Goal: Feedback & Contribution: Contribute content

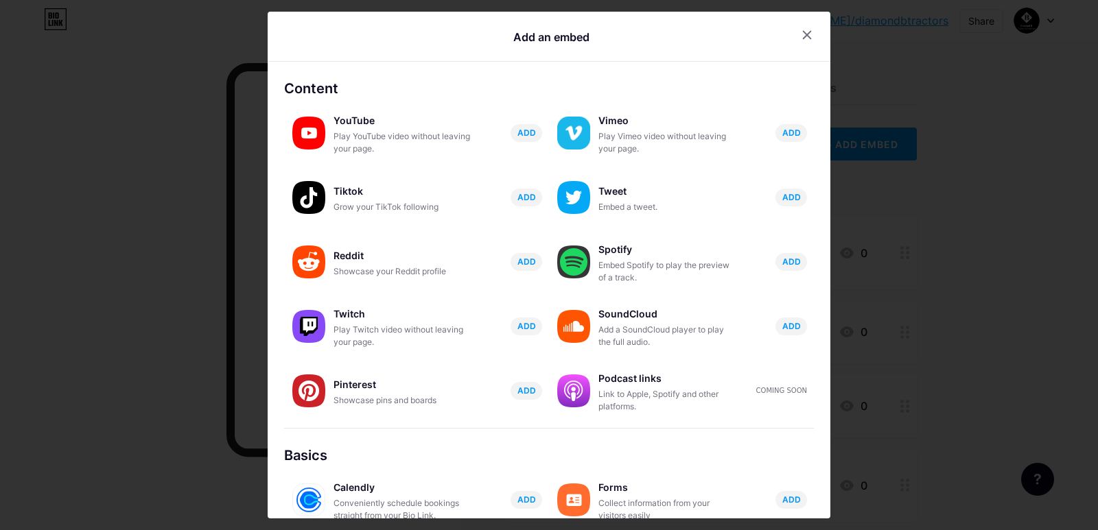
scroll to position [192, 0]
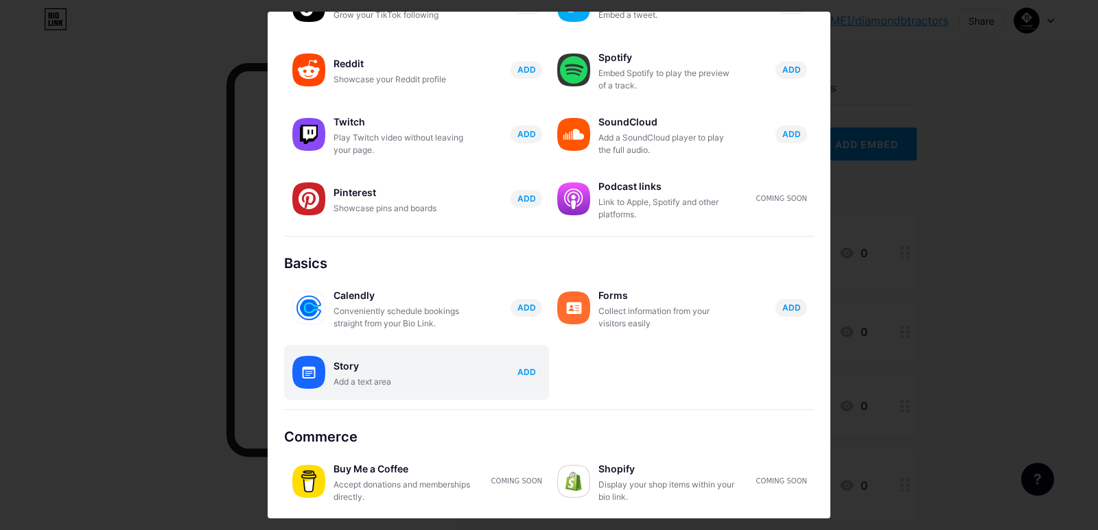
click at [363, 371] on div "Story" at bounding box center [401, 366] width 137 height 19
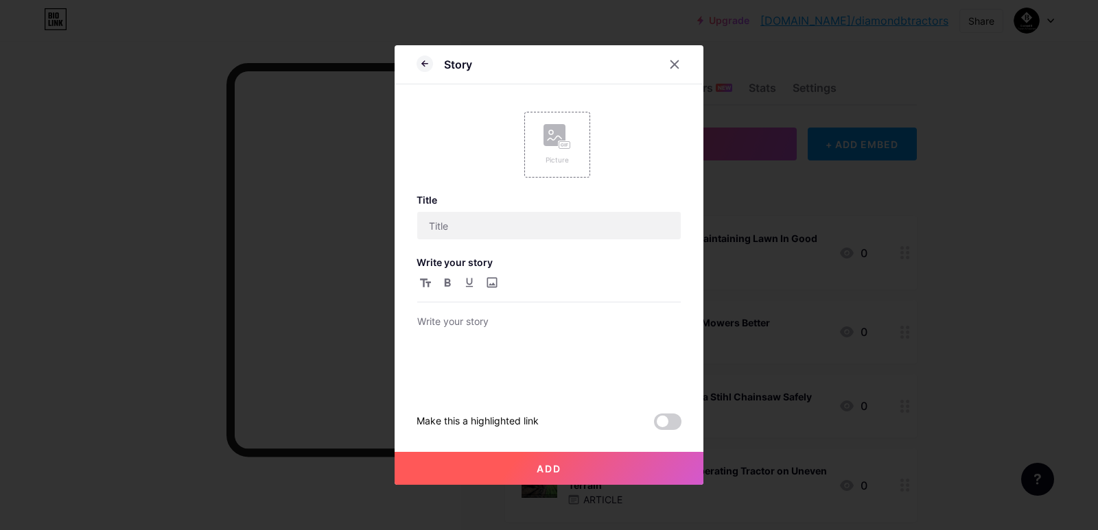
scroll to position [0, 0]
click at [524, 158] on div "Picture" at bounding box center [557, 145] width 66 height 66
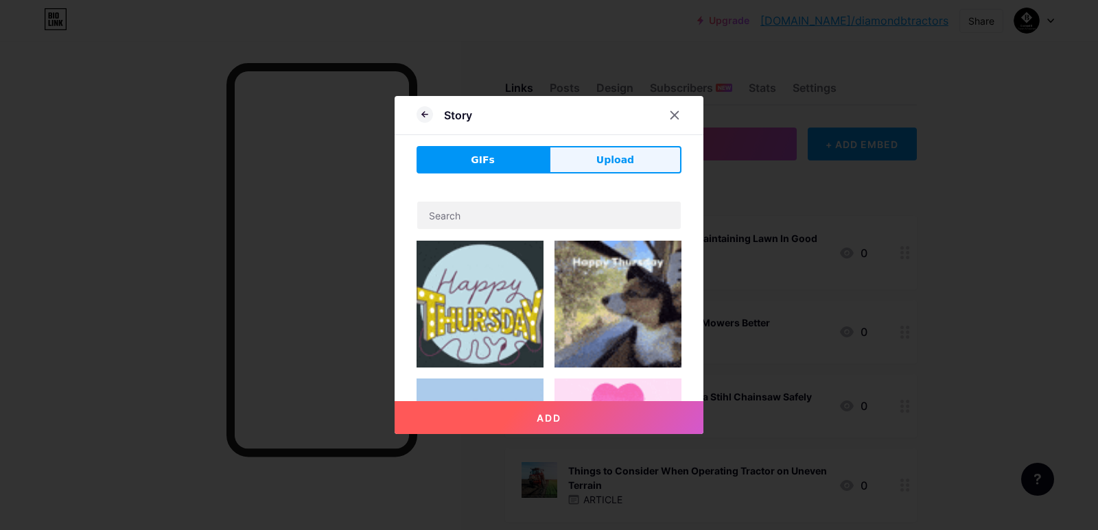
click at [577, 159] on button "Upload" at bounding box center [615, 159] width 132 height 27
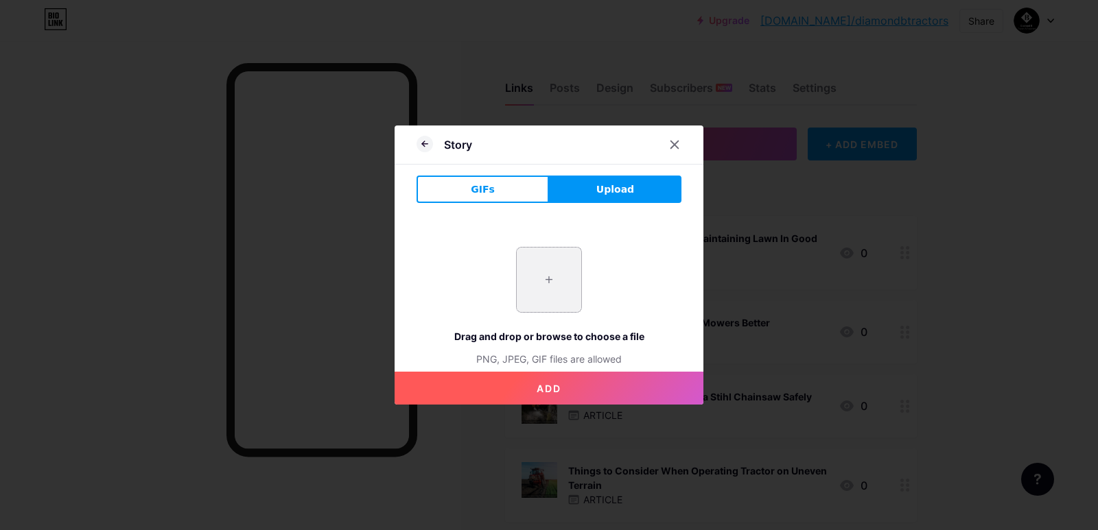
click at [522, 286] on input "file" at bounding box center [549, 280] width 64 height 64
type input "C:\fakepath\imgi_7_2000_689d85a608707.jpeg"
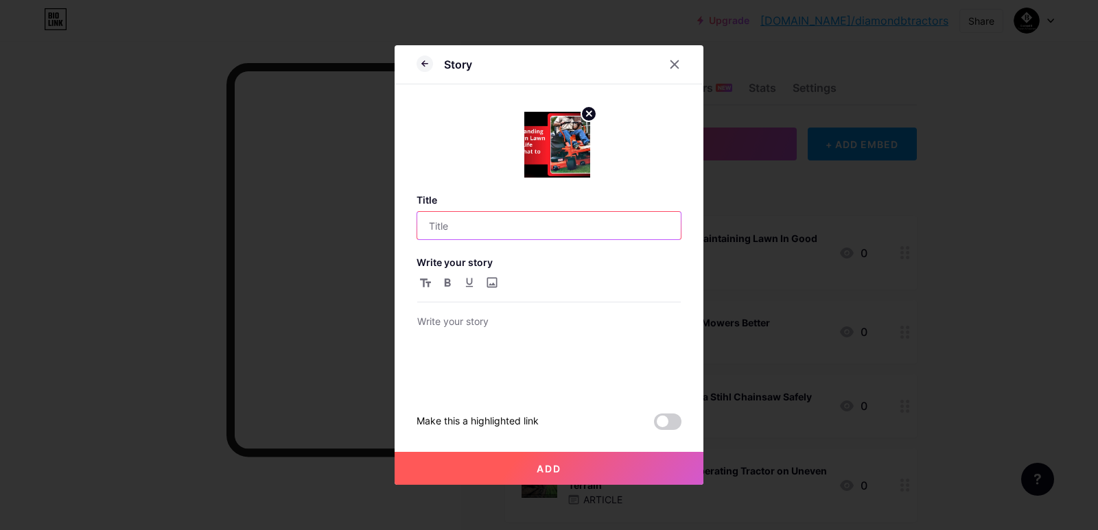
click at [518, 231] on input "text" at bounding box center [548, 225] width 263 height 27
click at [541, 220] on input "text" at bounding box center [548, 225] width 263 height 27
paste input "Zero Turn Lawn Mower Life Span Guide"
type input "Zero Turn Lawn Mower Life Span Guide"
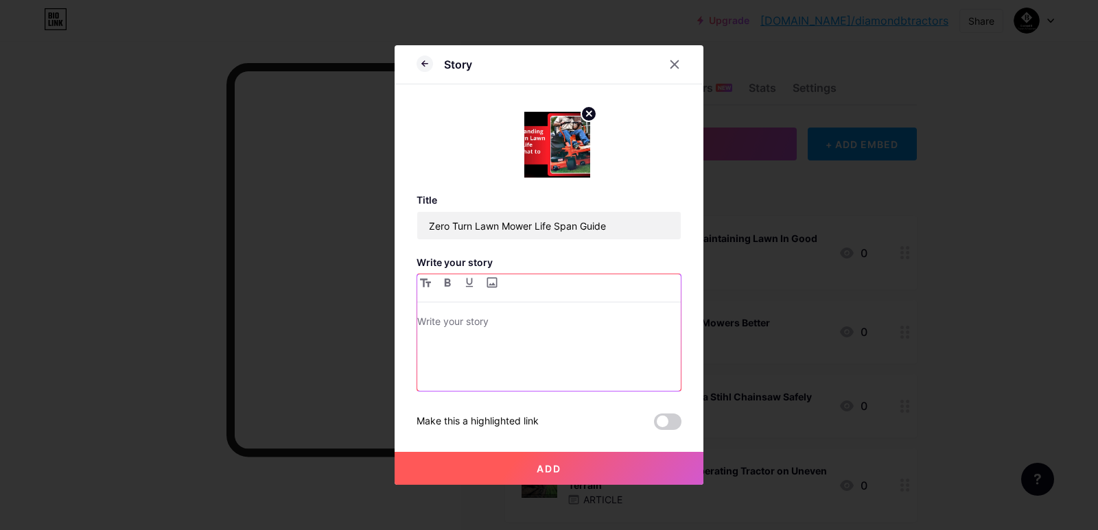
click at [541, 351] on div at bounding box center [548, 353] width 263 height 78
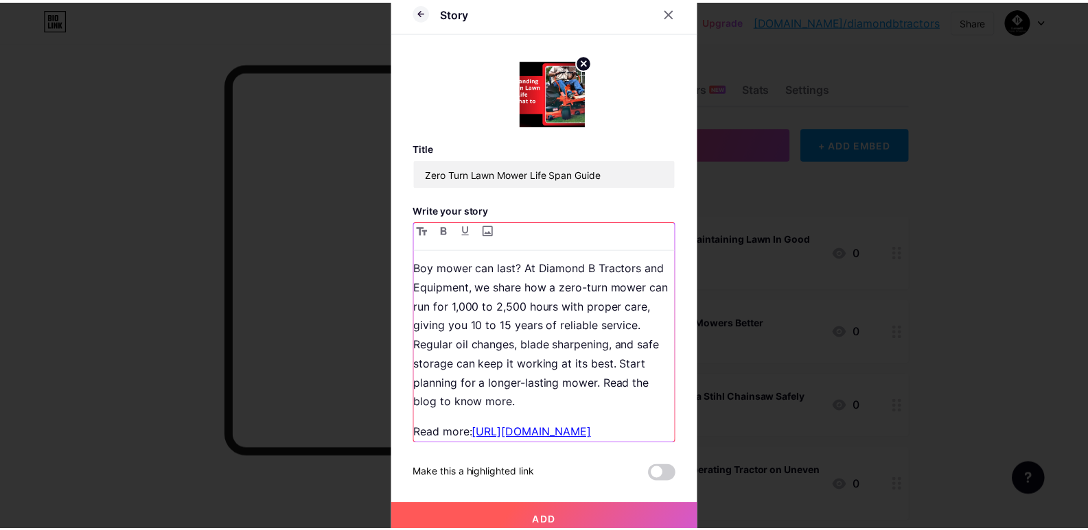
scroll to position [129, 0]
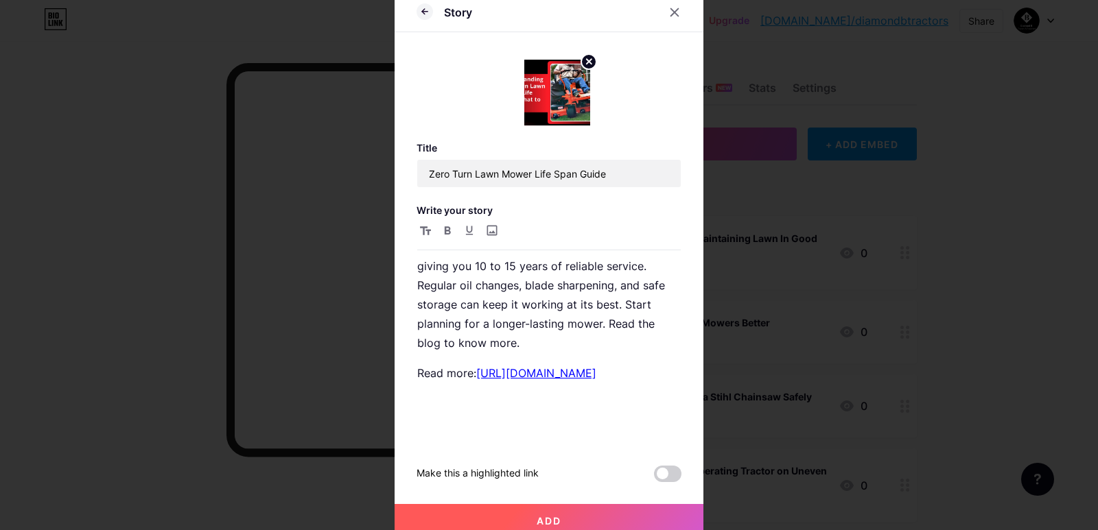
click at [570, 515] on button "Add" at bounding box center [549, 520] width 309 height 33
